Goal: Transaction & Acquisition: Purchase product/service

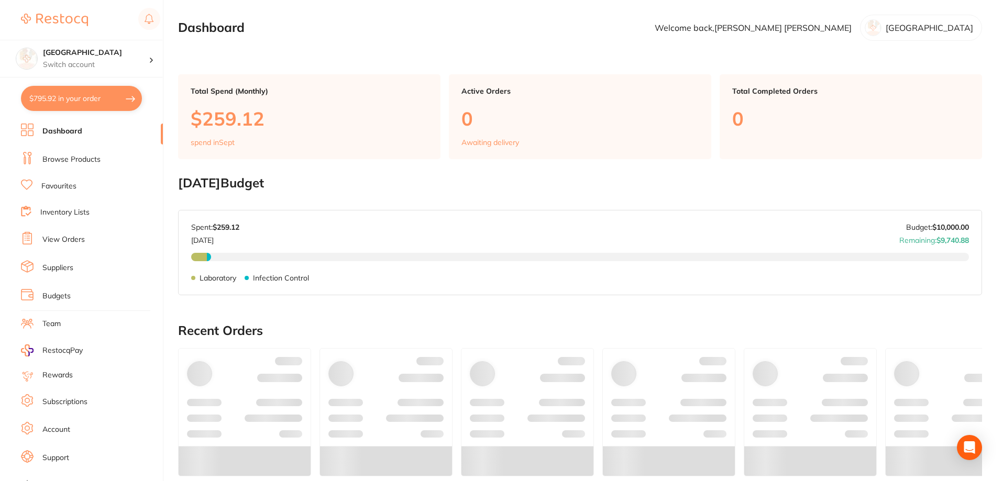
click at [59, 98] on button "$795.92 in your order" at bounding box center [81, 98] width 121 height 25
checkbox input "true"
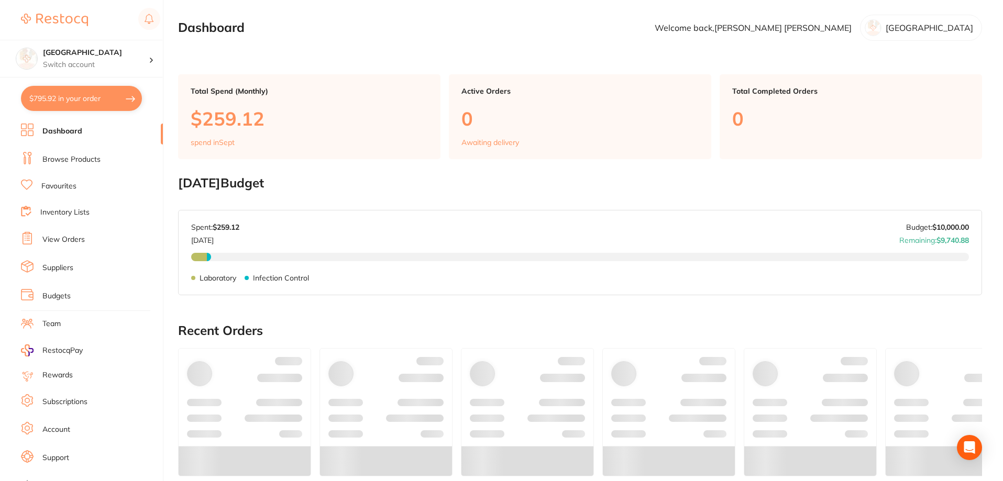
checkbox input "true"
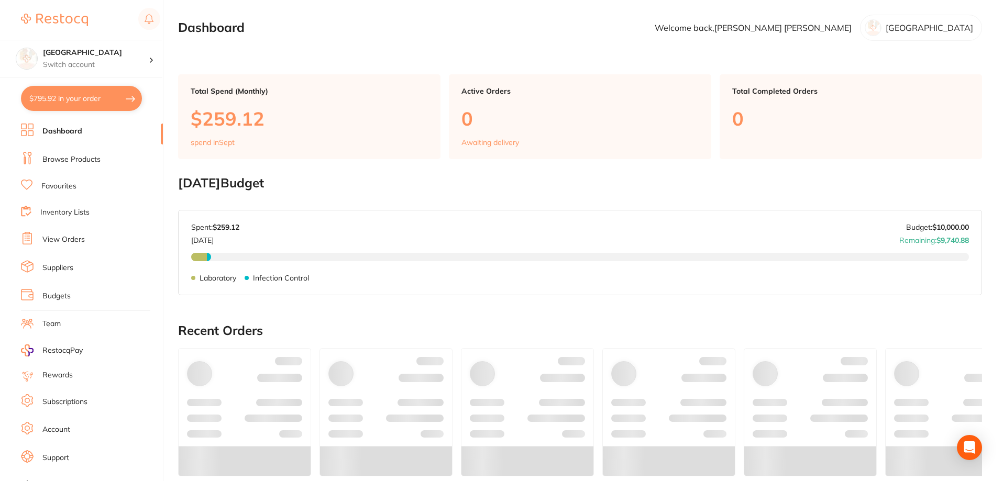
checkbox input "true"
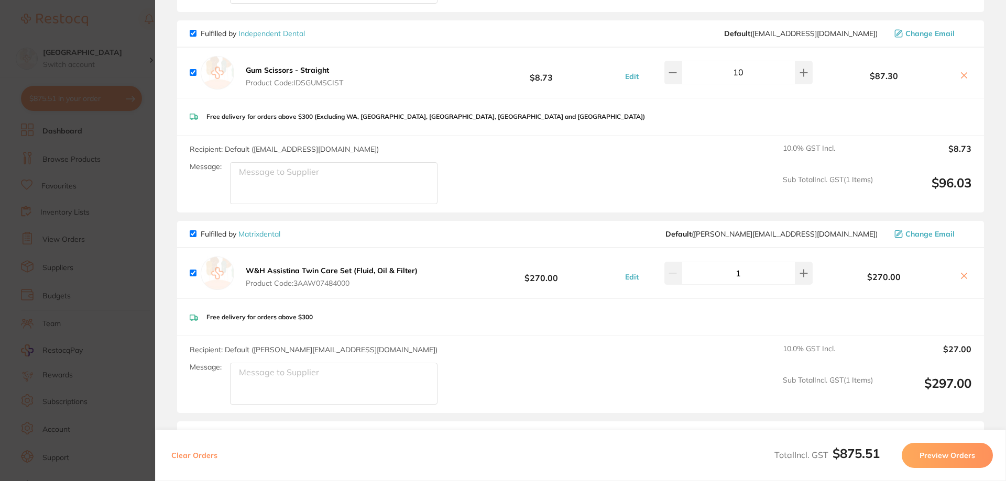
scroll to position [223, 0]
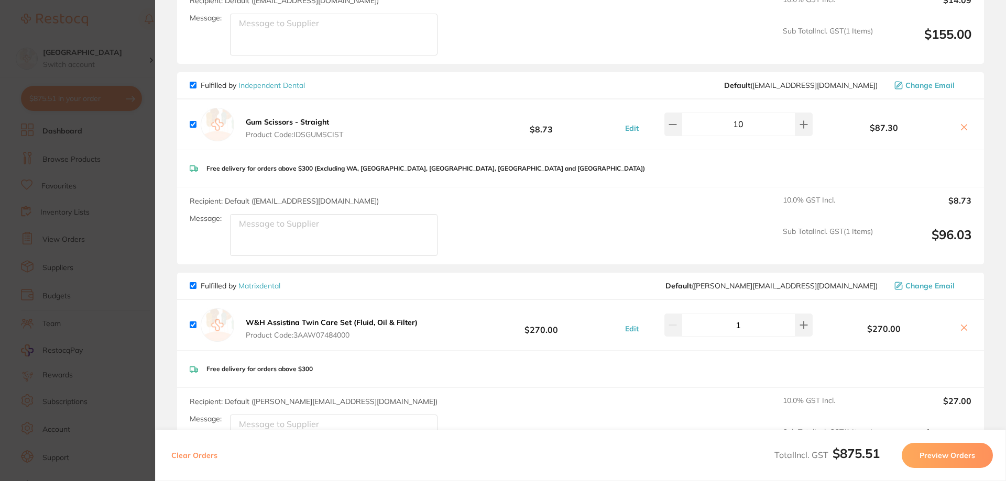
click at [117, 13] on section "Update RRP Set your pre negotiated price for this item. Item Agreed RRP (excl. …" at bounding box center [503, 240] width 1006 height 481
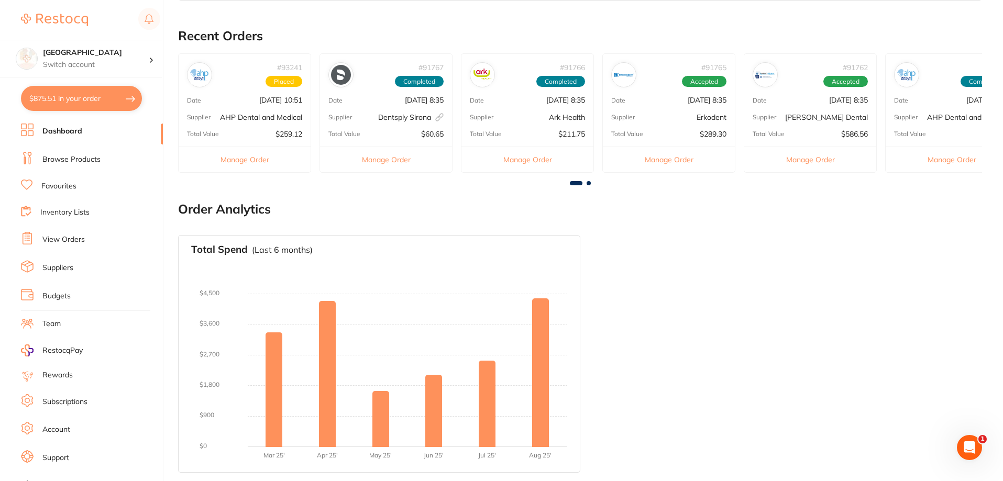
click at [82, 161] on link "Browse Products" at bounding box center [71, 160] width 58 height 10
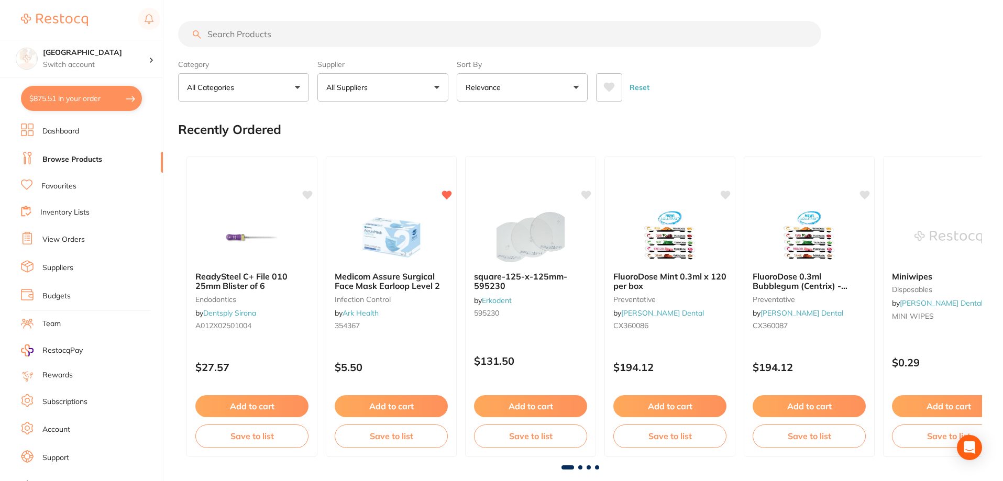
click at [323, 41] on input "search" at bounding box center [499, 34] width 643 height 26
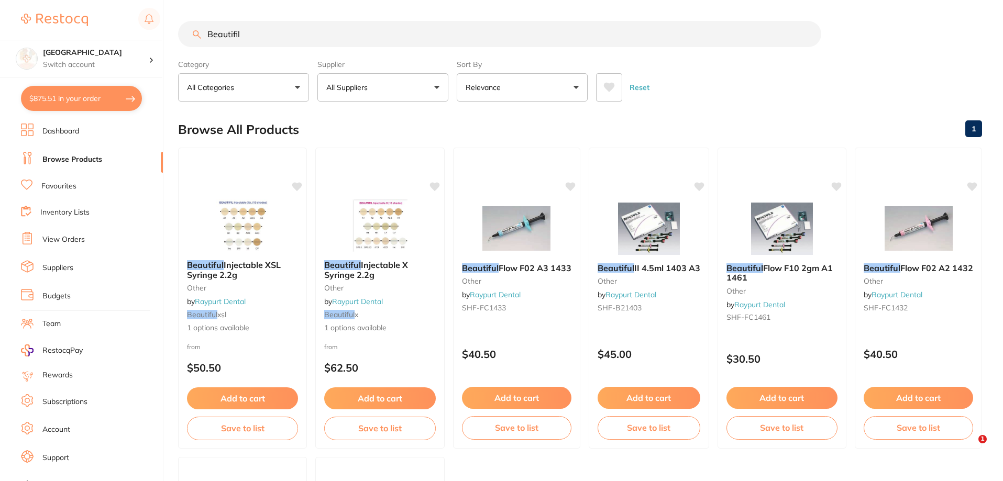
type input "Beautifil"
click at [607, 86] on icon at bounding box center [609, 87] width 11 height 9
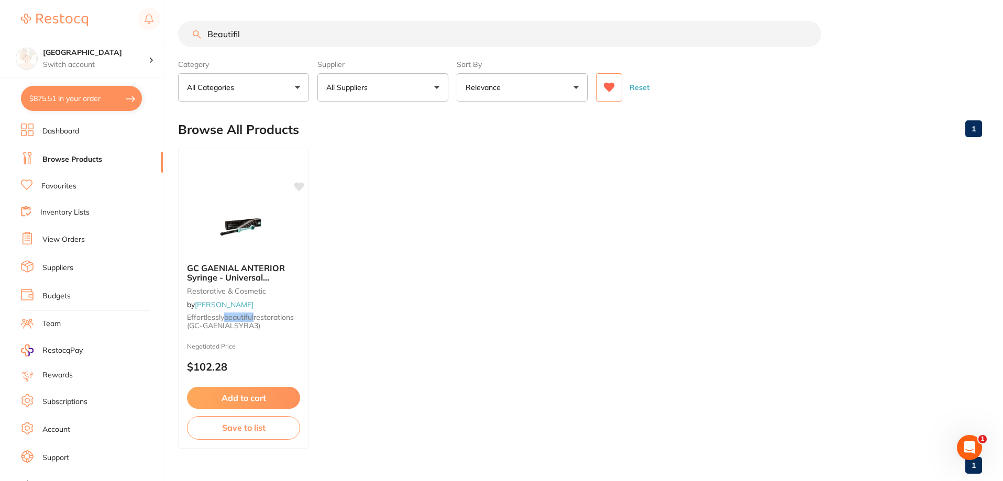
click at [607, 86] on icon at bounding box center [609, 87] width 11 height 9
